Goal: Task Accomplishment & Management: Complete application form

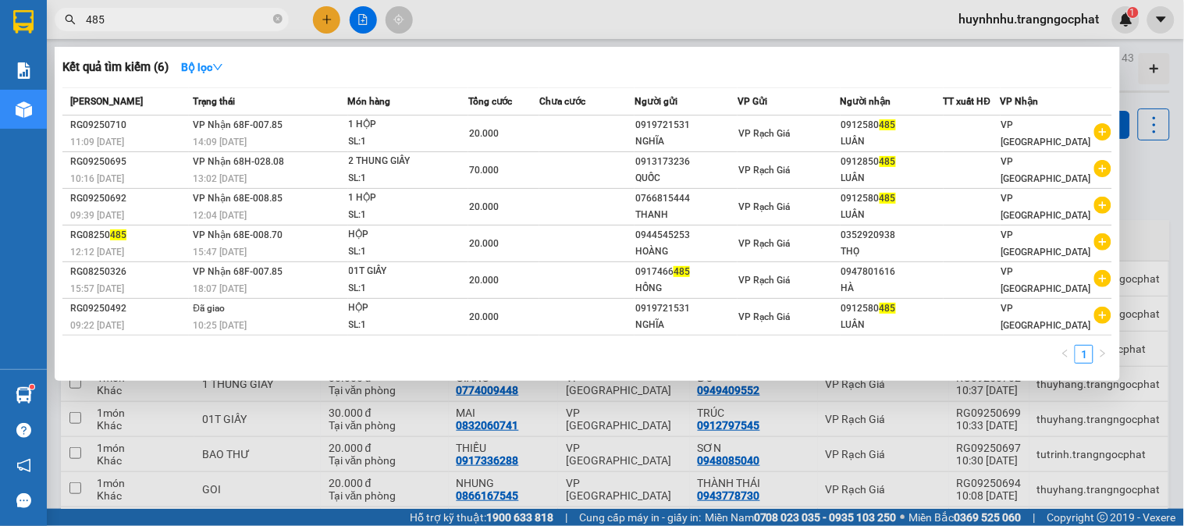
click at [205, 27] on input "485" at bounding box center [178, 19] width 184 height 17
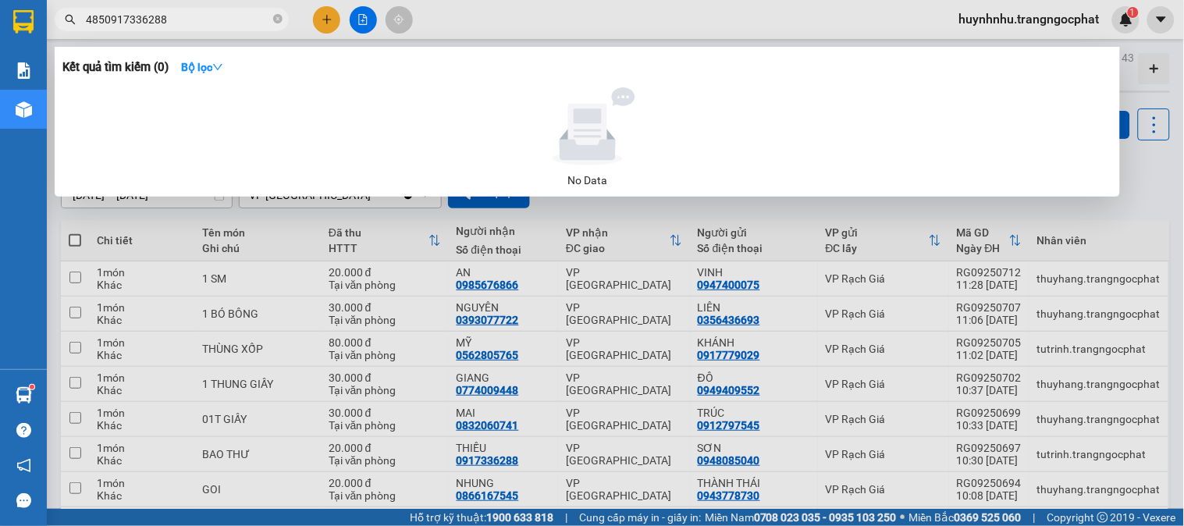
drag, startPoint x: 104, startPoint y: 11, endPoint x: 78, endPoint y: 16, distance: 26.2
click at [78, 16] on span "4850917336288" at bounding box center [172, 19] width 234 height 23
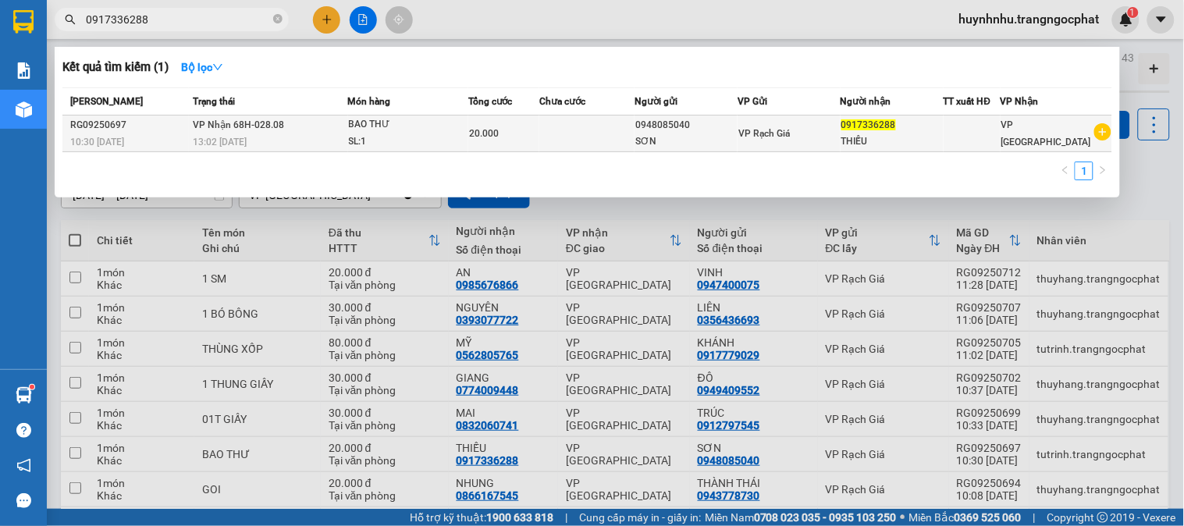
type input "0917336288"
click at [695, 134] on div "SƠN" at bounding box center [685, 141] width 101 height 16
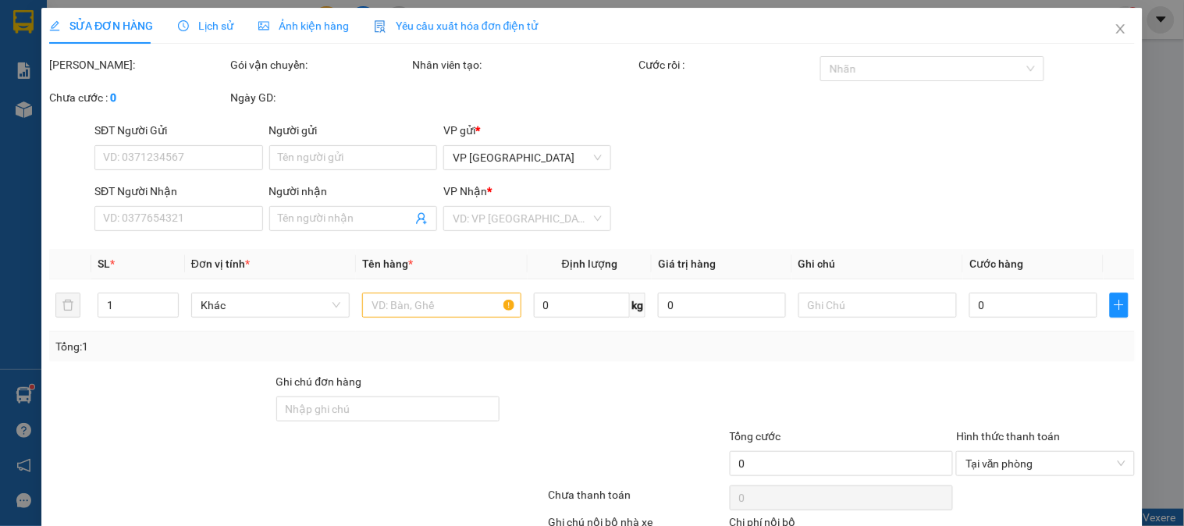
type input "0948085040"
type input "SƠN"
type input "0917336288"
type input "THIẾU"
type input "20.000"
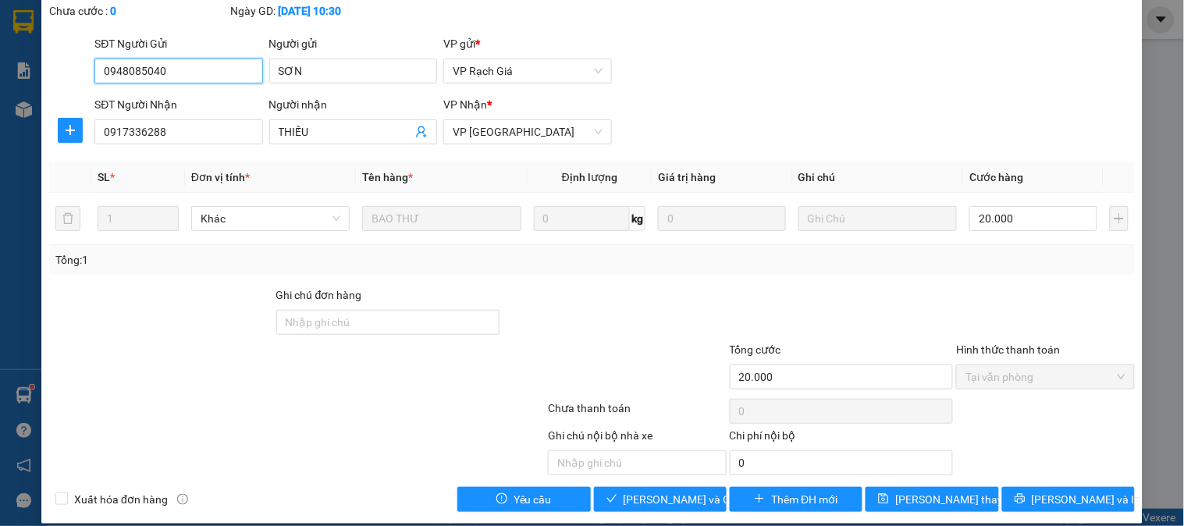
scroll to position [103, 0]
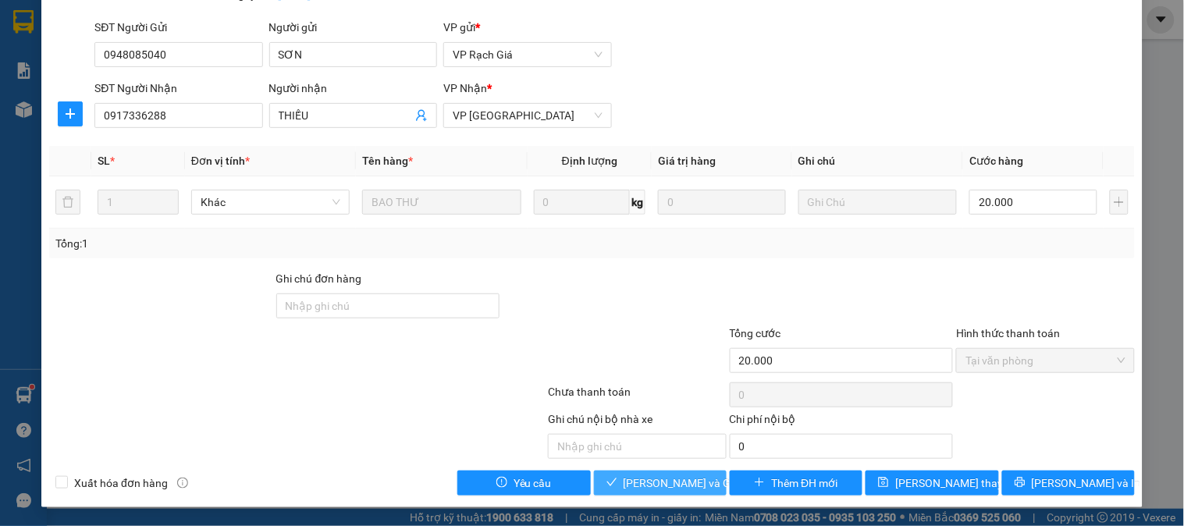
click at [681, 481] on span "[PERSON_NAME] và Giao hàng" at bounding box center [699, 482] width 150 height 17
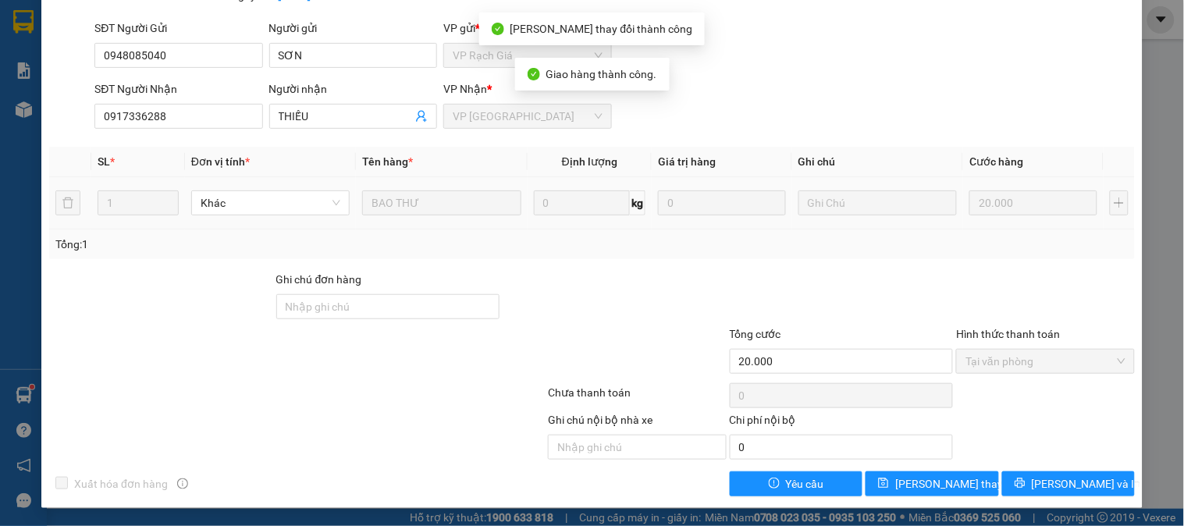
scroll to position [0, 0]
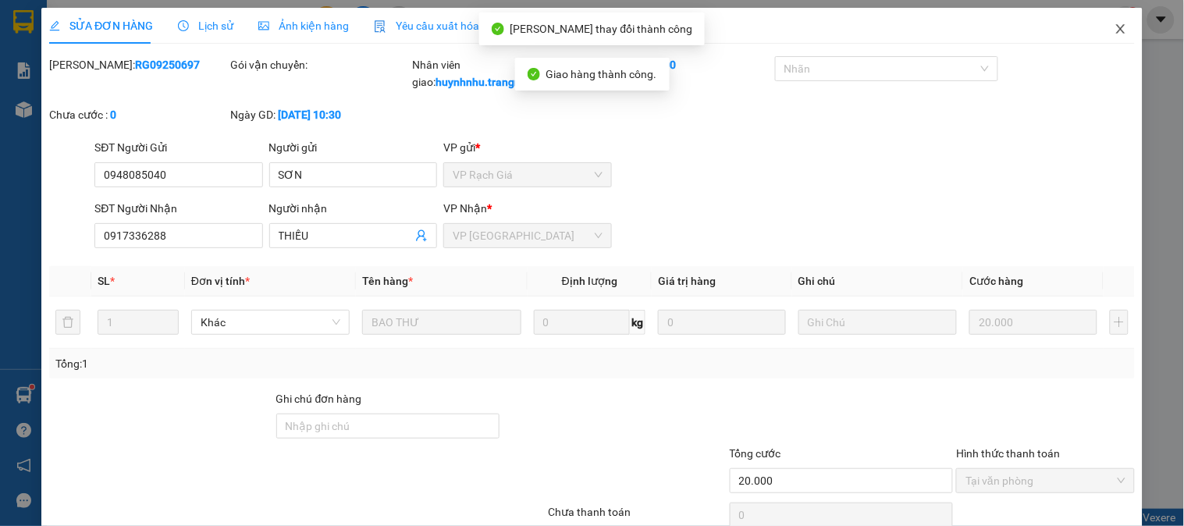
click at [1114, 28] on icon "close" at bounding box center [1120, 29] width 12 height 12
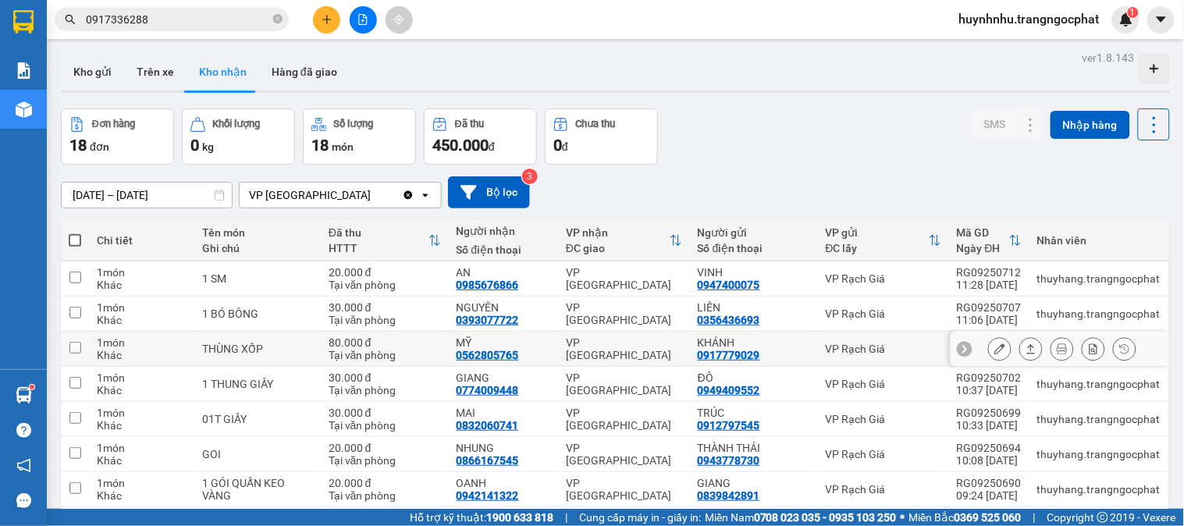
scroll to position [169, 0]
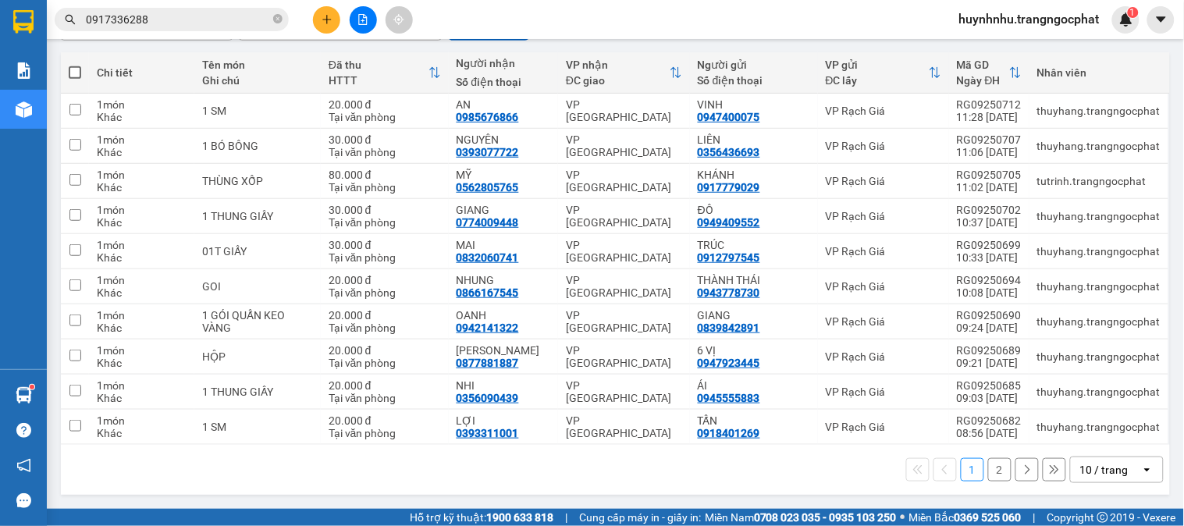
click at [988, 471] on button "2" at bounding box center [999, 469] width 23 height 23
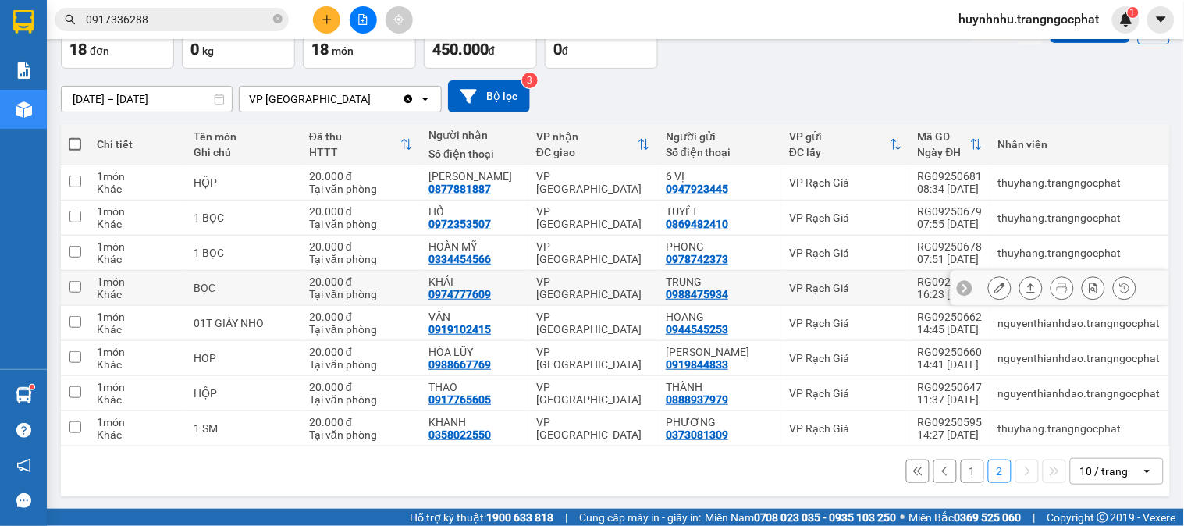
scroll to position [98, 0]
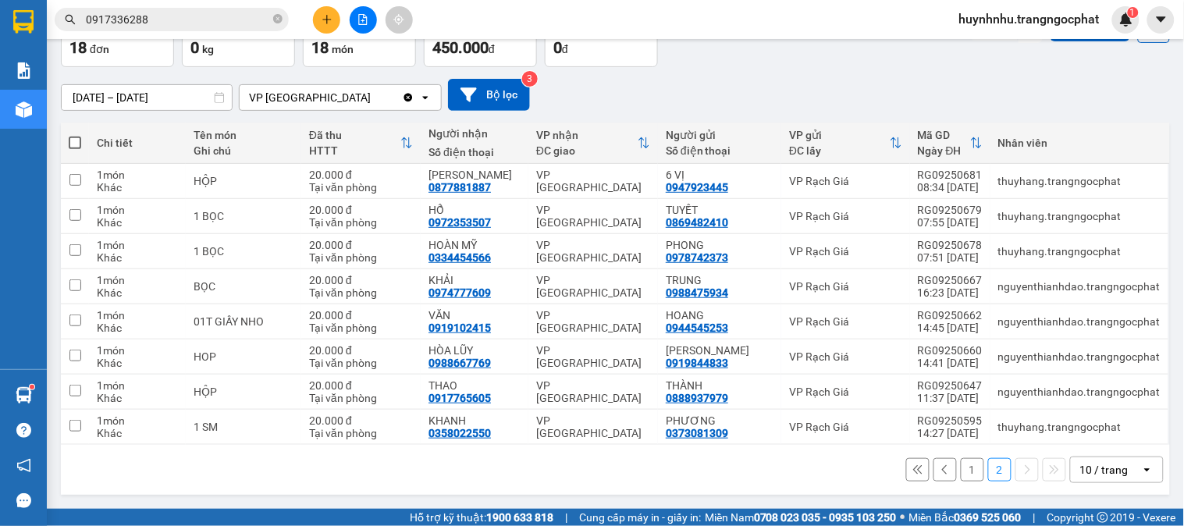
click at [961, 473] on button "1" at bounding box center [972, 469] width 23 height 23
